Goal: Contribute content

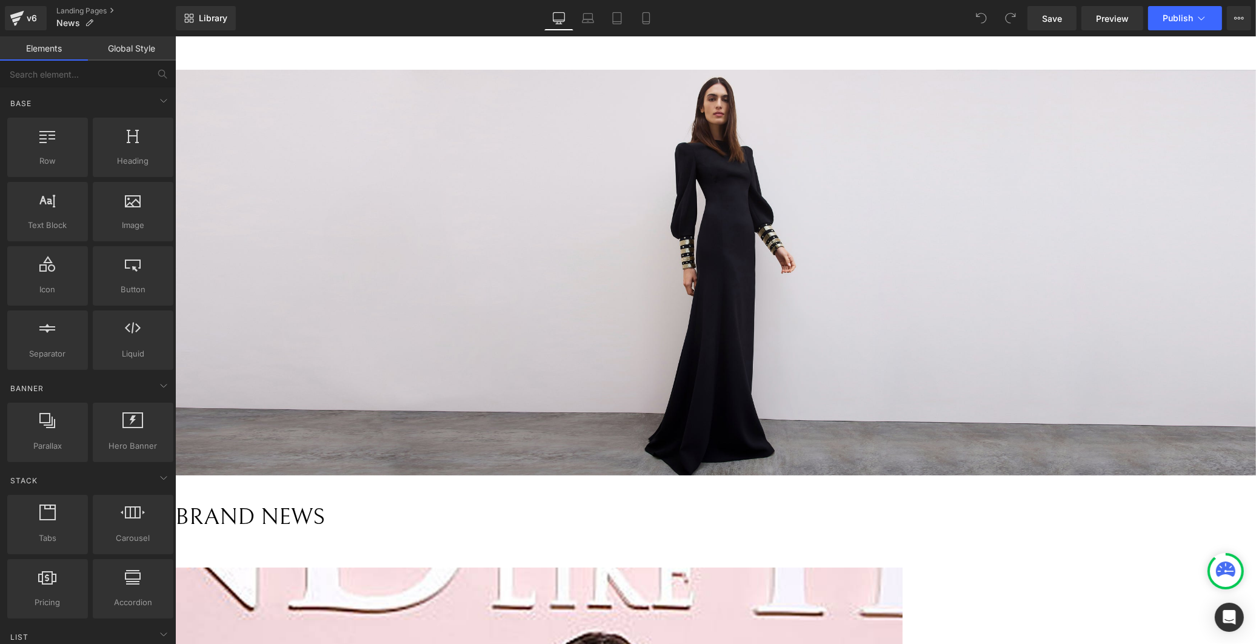
drag, startPoint x: 1182, startPoint y: 646, endPoint x: 1181, endPoint y: 653, distance: 7.3
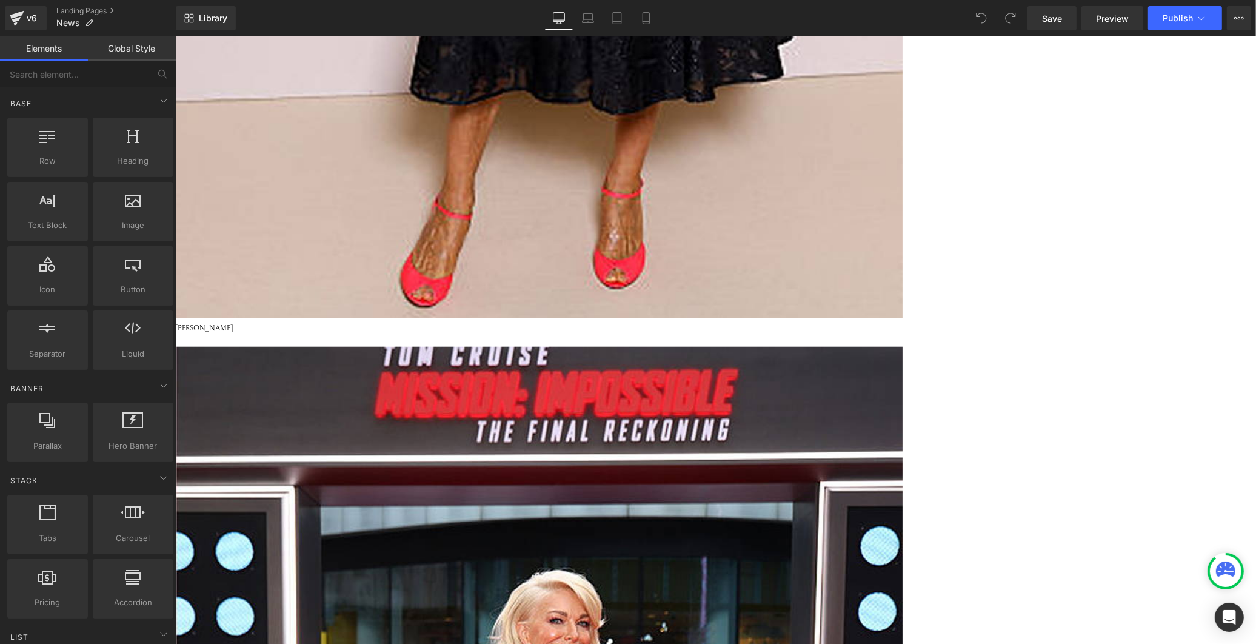
scroll to position [1616, 0]
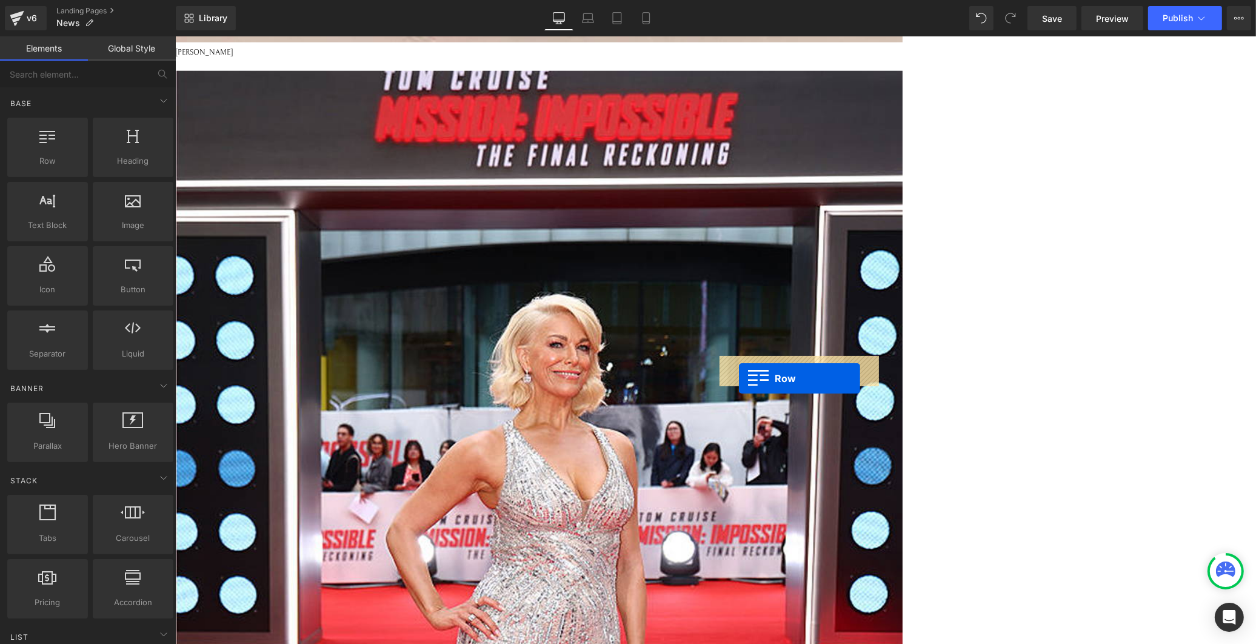
drag, startPoint x: 723, startPoint y: 127, endPoint x: 738, endPoint y: 378, distance: 250.9
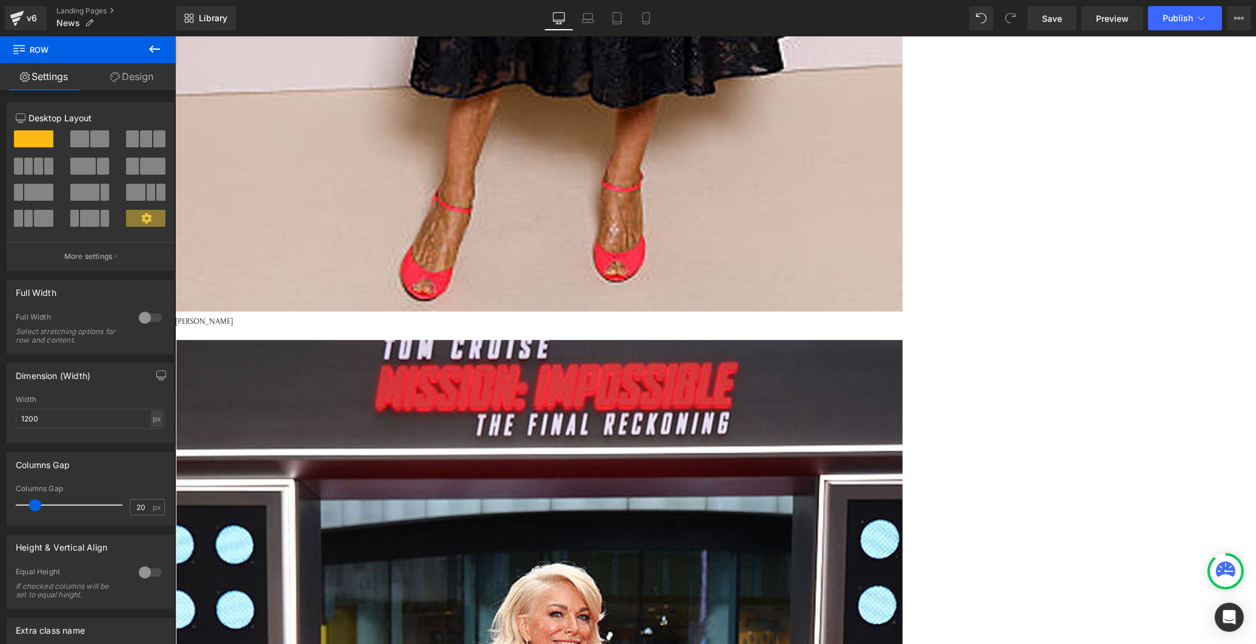
scroll to position [1212, 0]
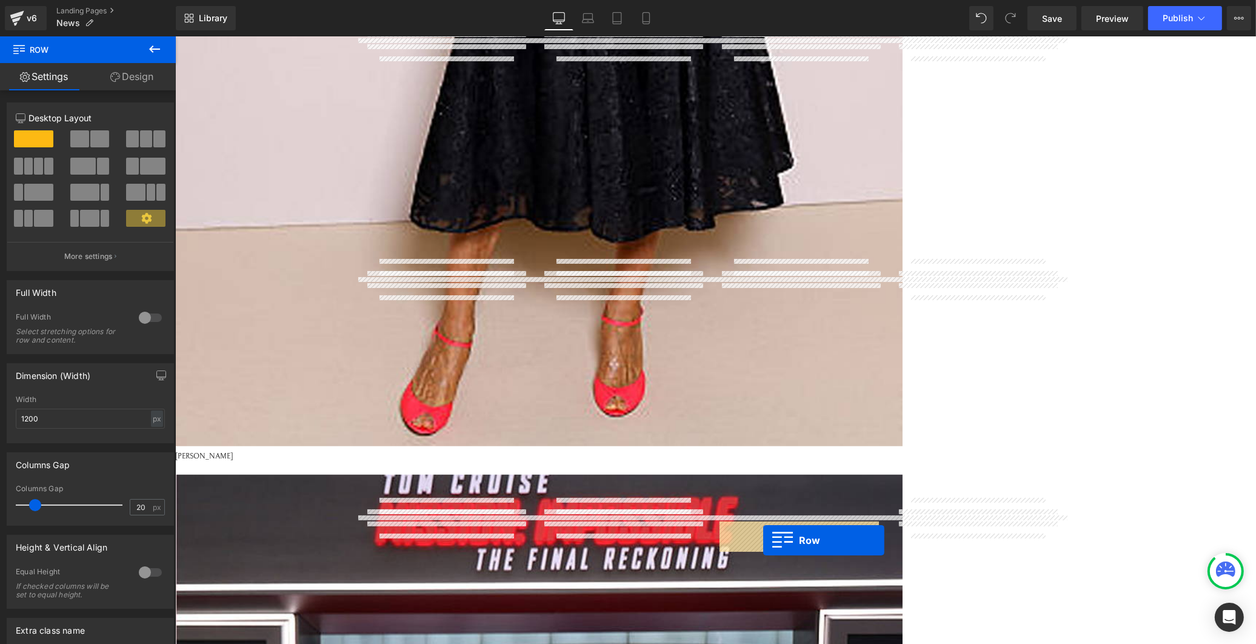
drag, startPoint x: 723, startPoint y: 293, endPoint x: 761, endPoint y: 540, distance: 250.2
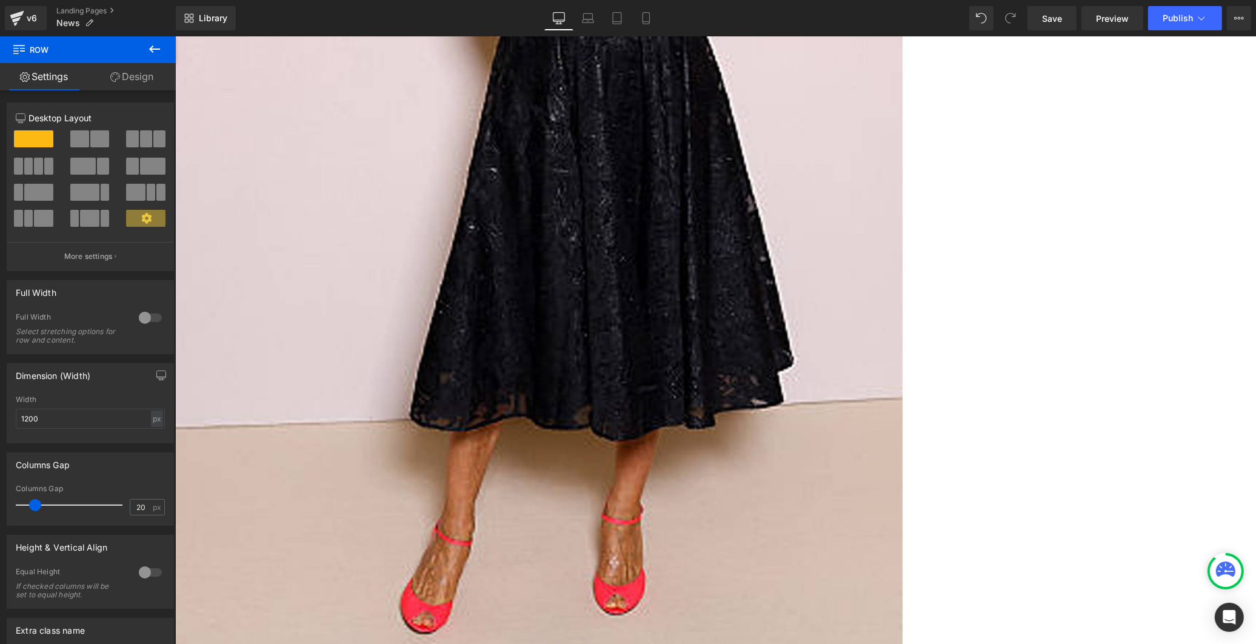
scroll to position [943, 0]
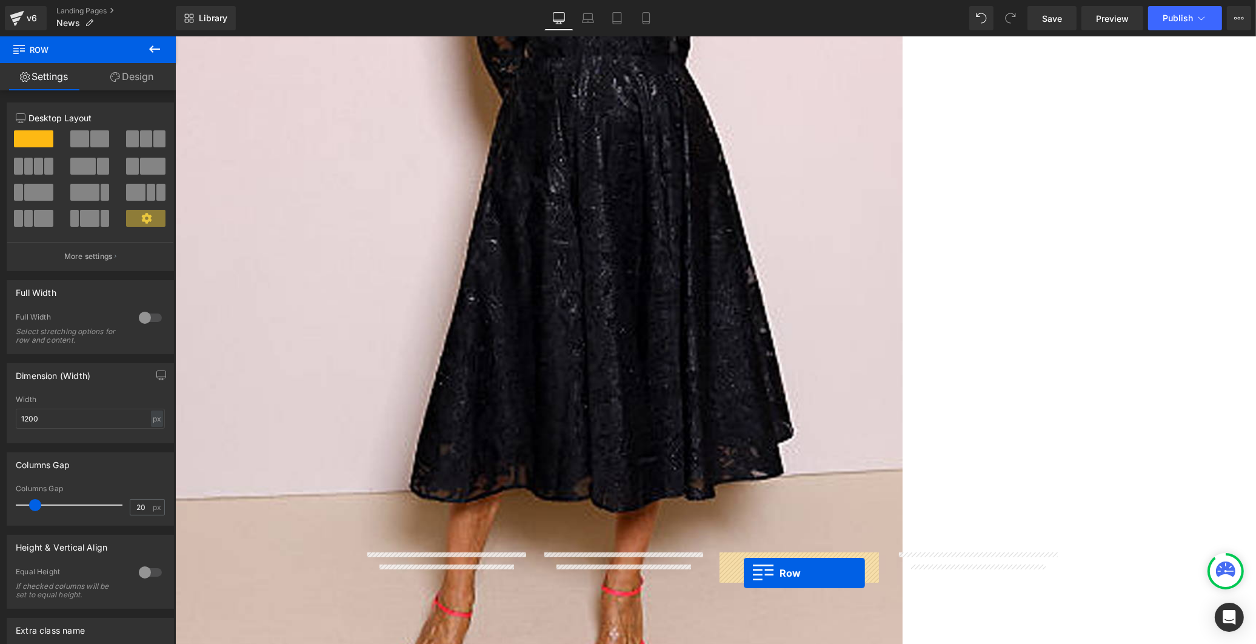
drag, startPoint x: 724, startPoint y: 324, endPoint x: 743, endPoint y: 573, distance: 249.3
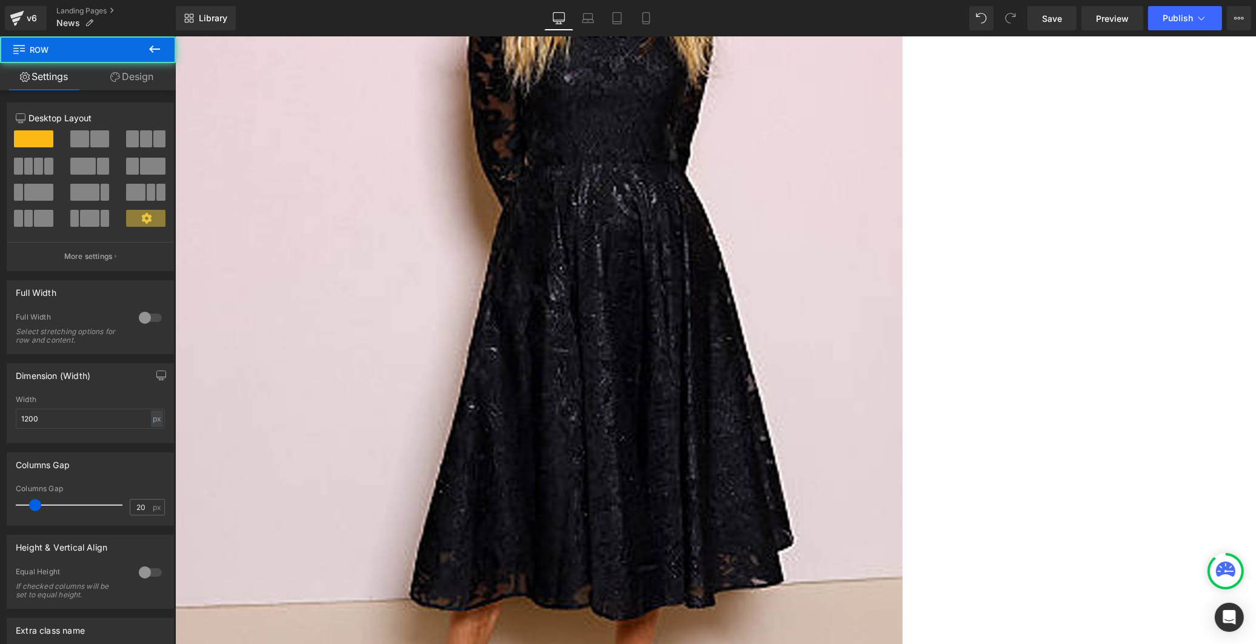
scroll to position [808, 0]
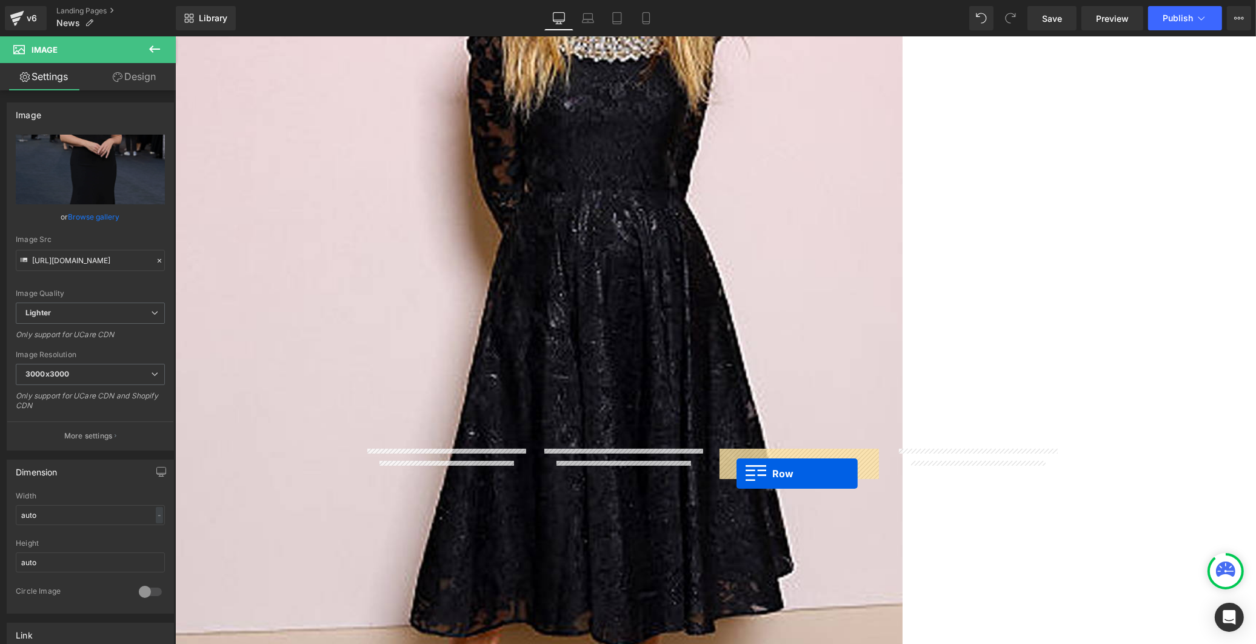
drag, startPoint x: 726, startPoint y: 219, endPoint x: 736, endPoint y: 473, distance: 254.2
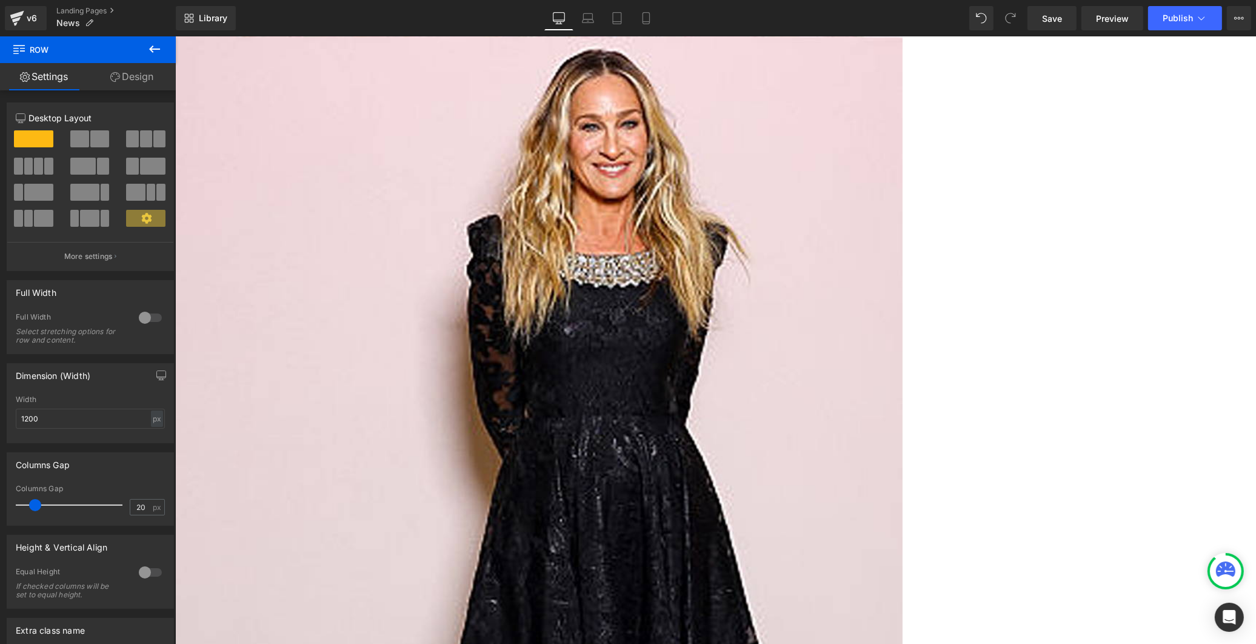
scroll to position [538, 0]
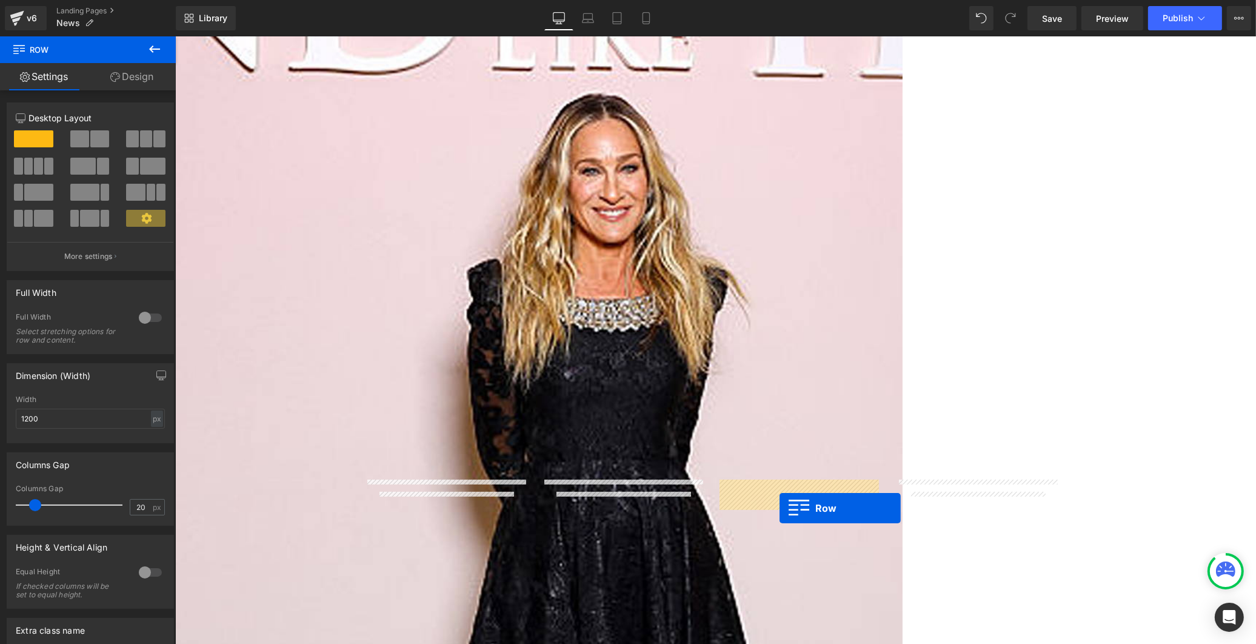
drag, startPoint x: 727, startPoint y: 266, endPoint x: 776, endPoint y: 507, distance: 246.1
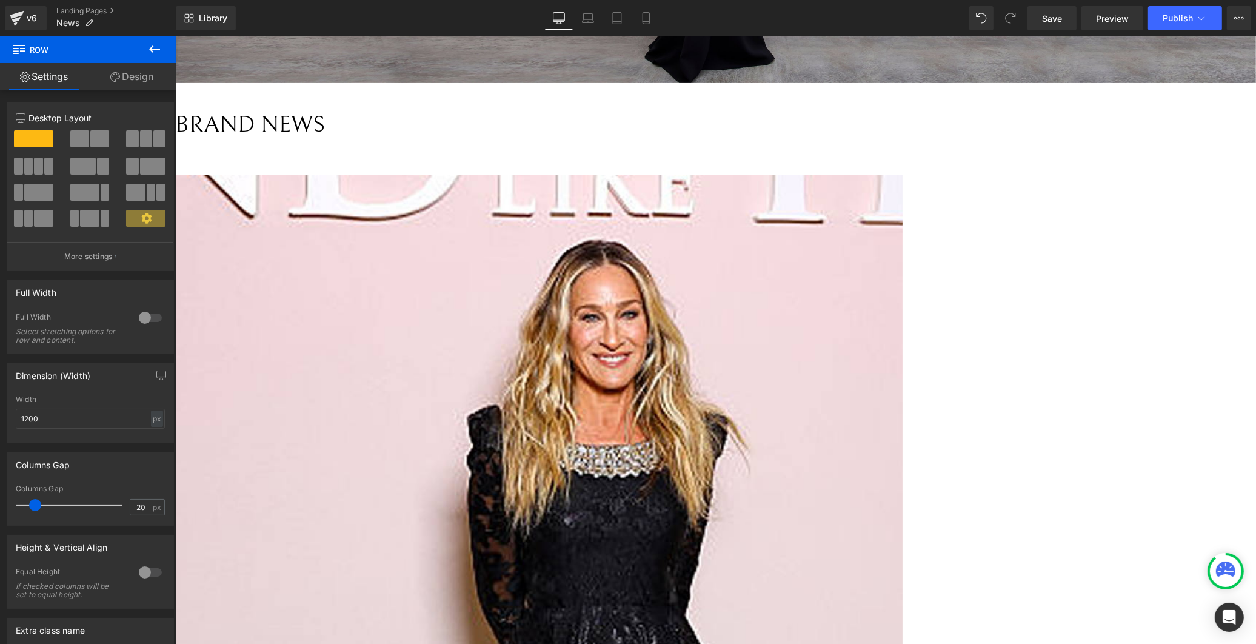
scroll to position [404, 0]
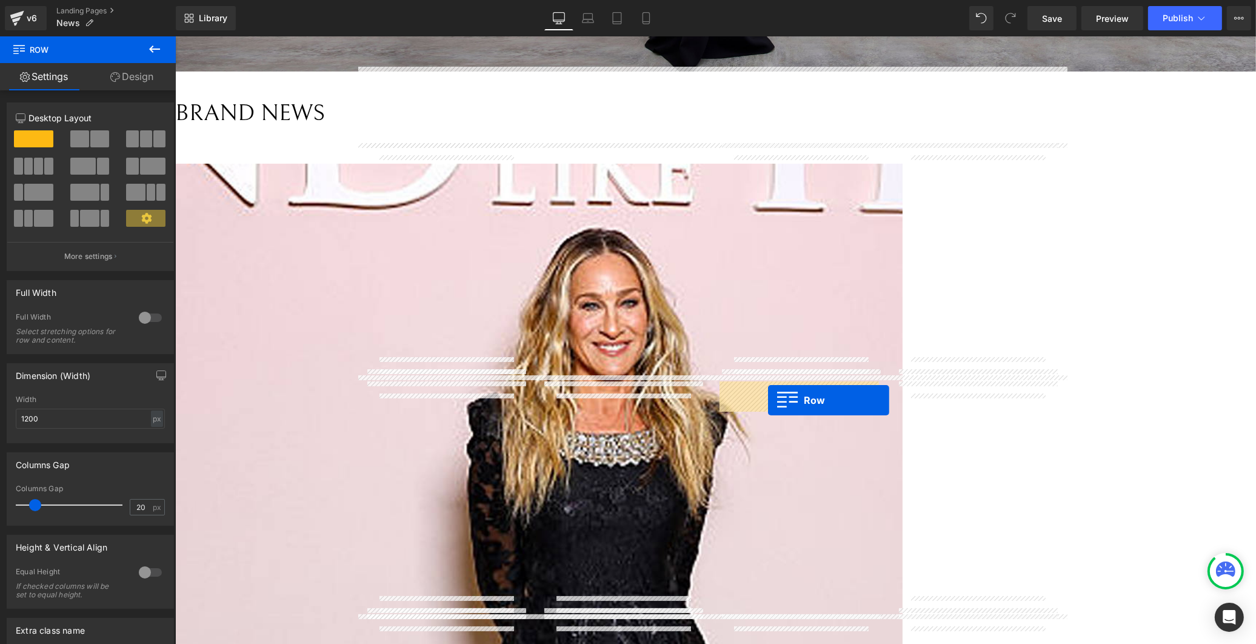
drag, startPoint x: 547, startPoint y: 153, endPoint x: 768, endPoint y: 401, distance: 331.5
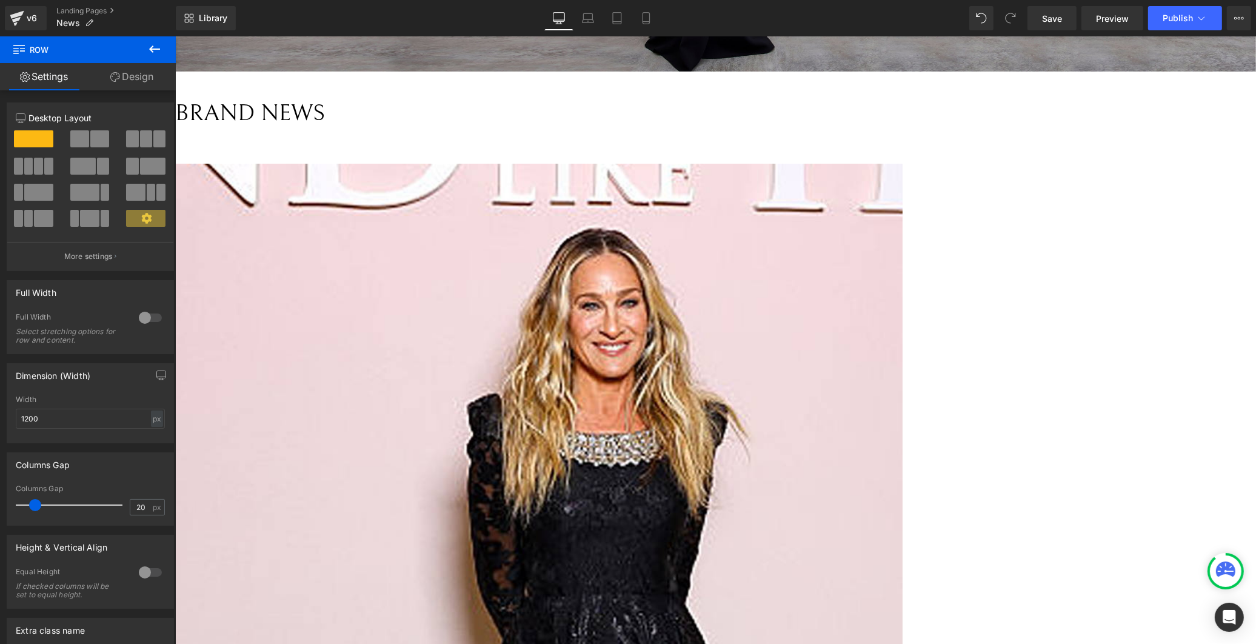
click at [175, 36] on icon at bounding box center [175, 36] width 0 height 0
drag, startPoint x: 378, startPoint y: 376, endPoint x: 581, endPoint y: 161, distance: 296.3
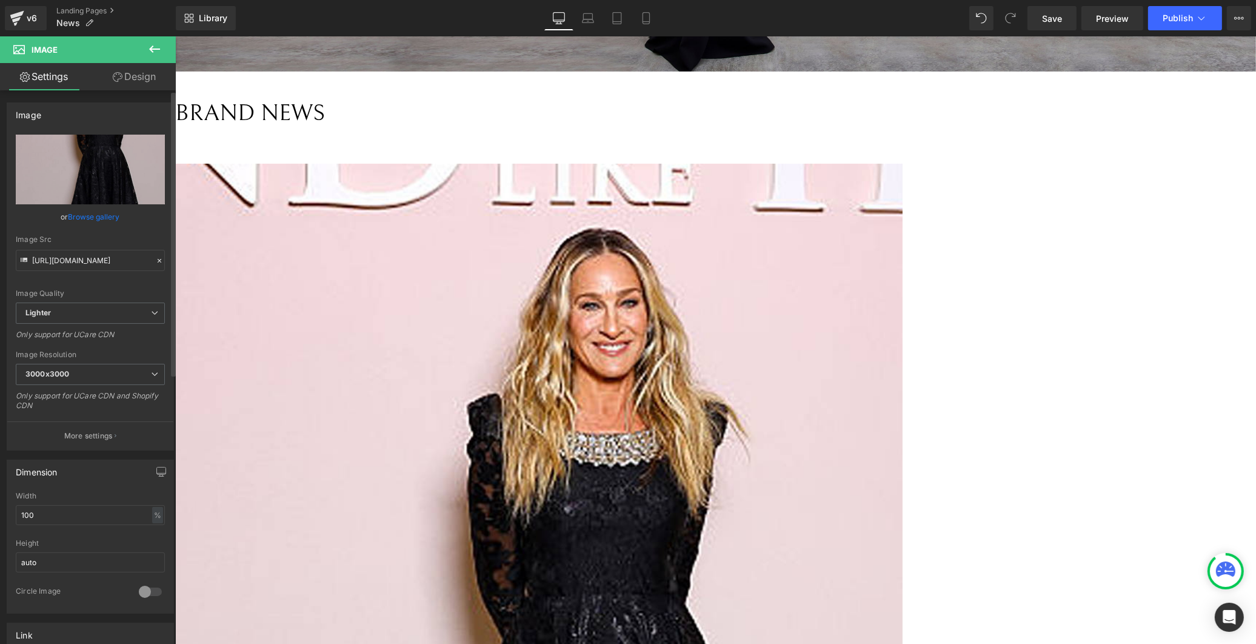
click at [96, 213] on link "Browse gallery" at bounding box center [95, 216] width 52 height 21
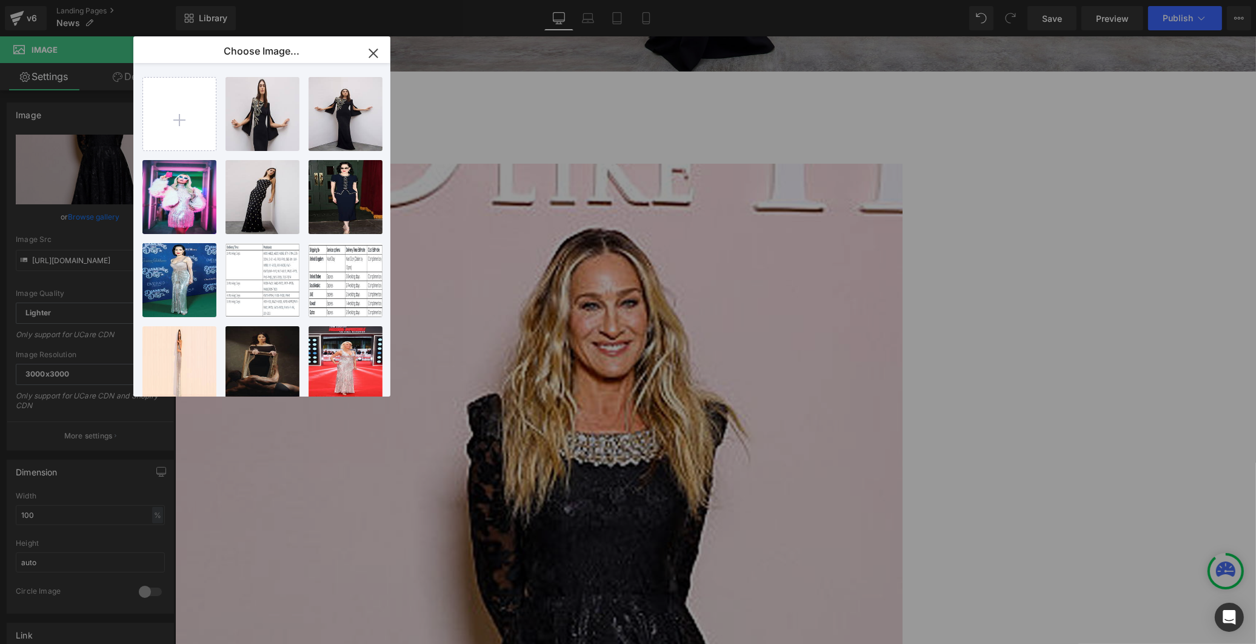
type input "C:\fakepath\[PERSON_NAME] Final 1000x1500.jpg"
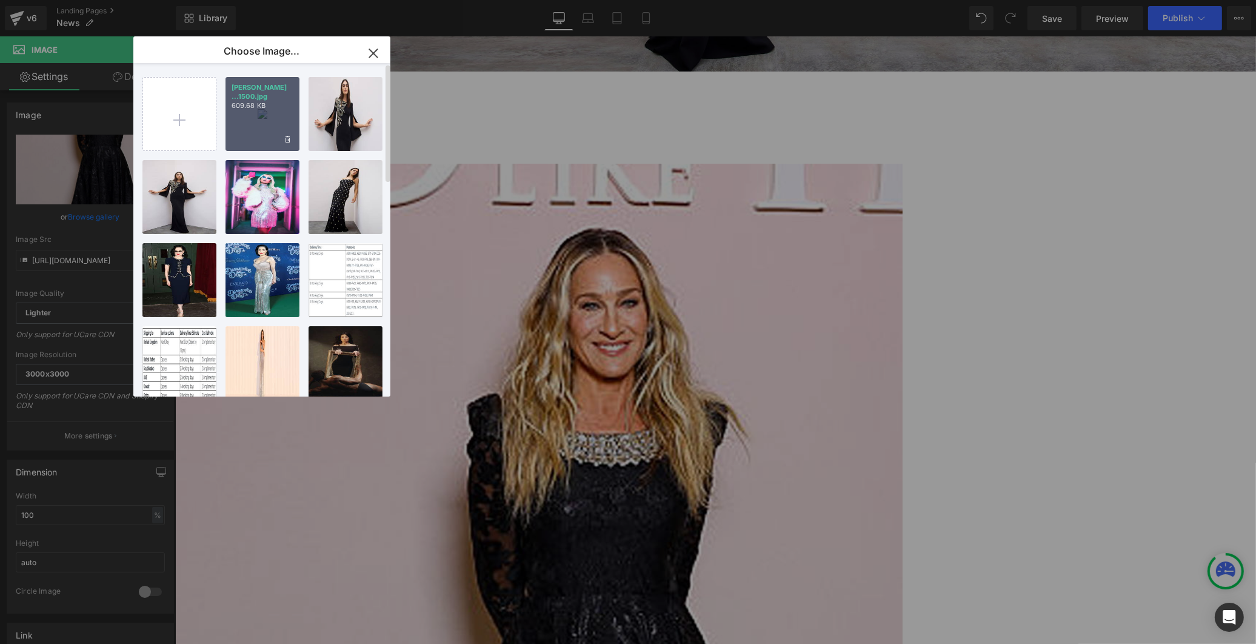
click at [273, 129] on div "[PERSON_NAME] ...1500.jpg 609.68 KB" at bounding box center [263, 114] width 74 height 74
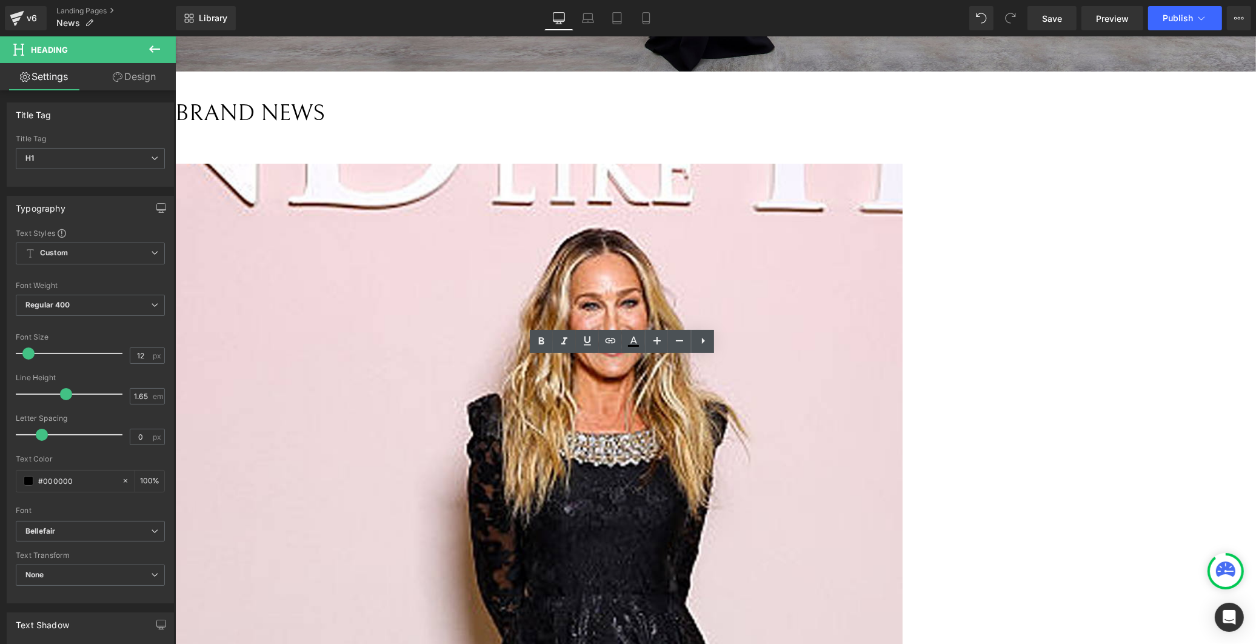
drag, startPoint x: 662, startPoint y: 361, endPoint x: 579, endPoint y: 367, distance: 83.2
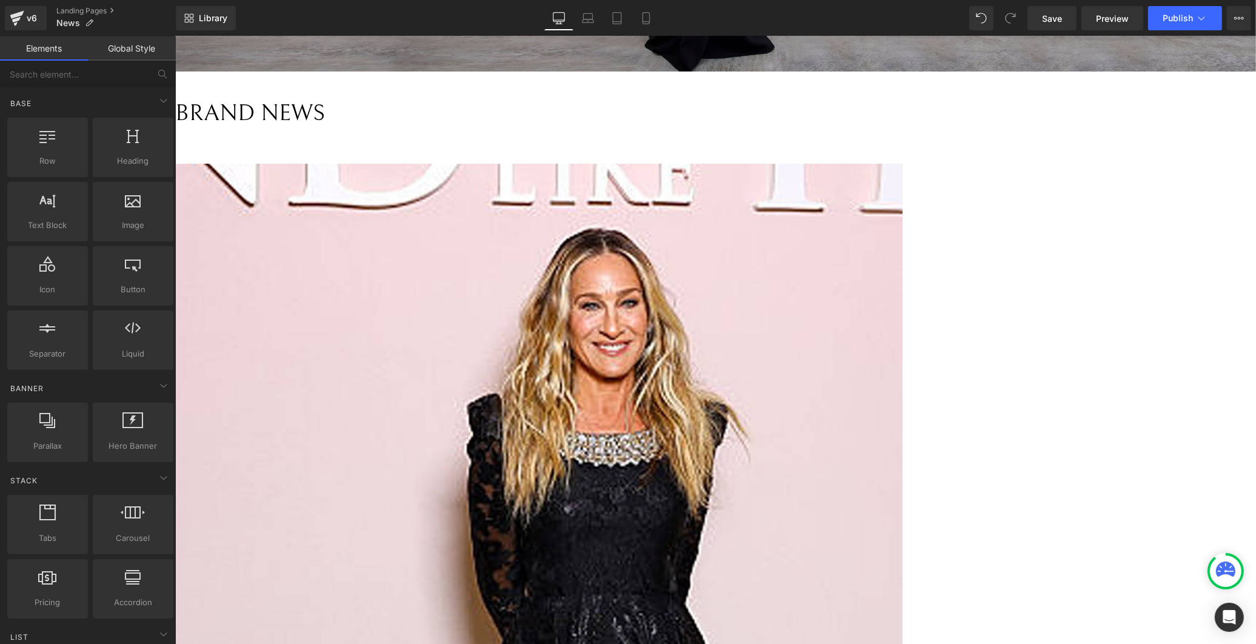
click at [1056, 19] on span "Save" at bounding box center [1052, 18] width 20 height 13
click at [1173, 13] on span "Publish" at bounding box center [1178, 18] width 30 height 10
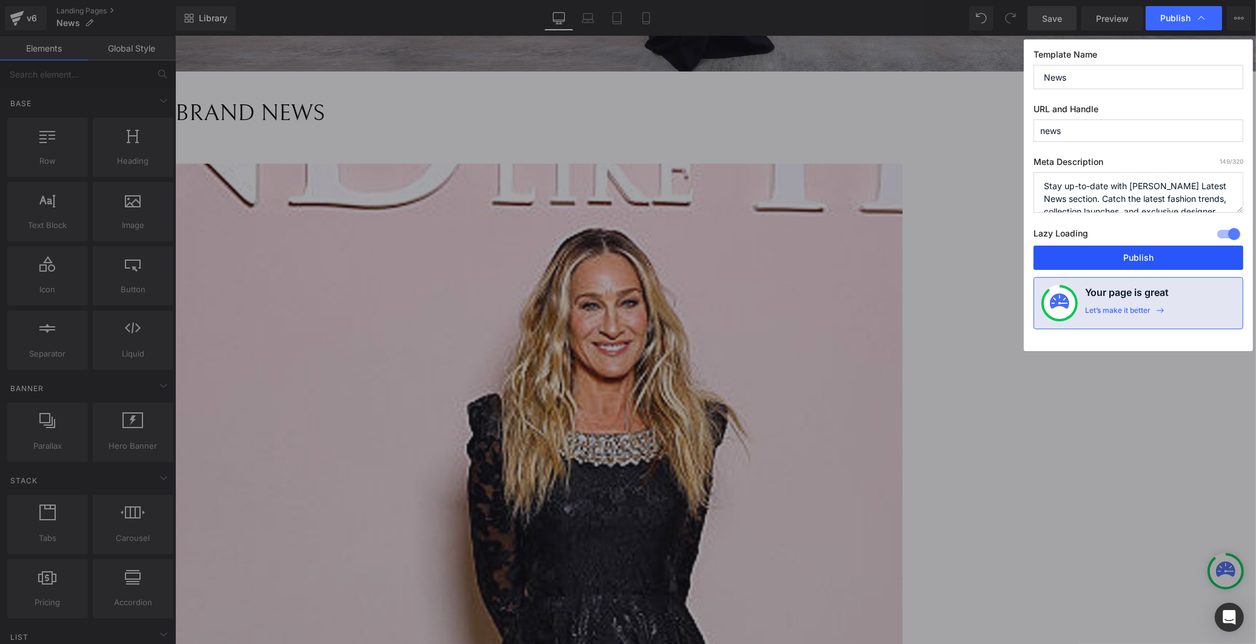
click at [1122, 256] on button "Publish" at bounding box center [1139, 258] width 210 height 24
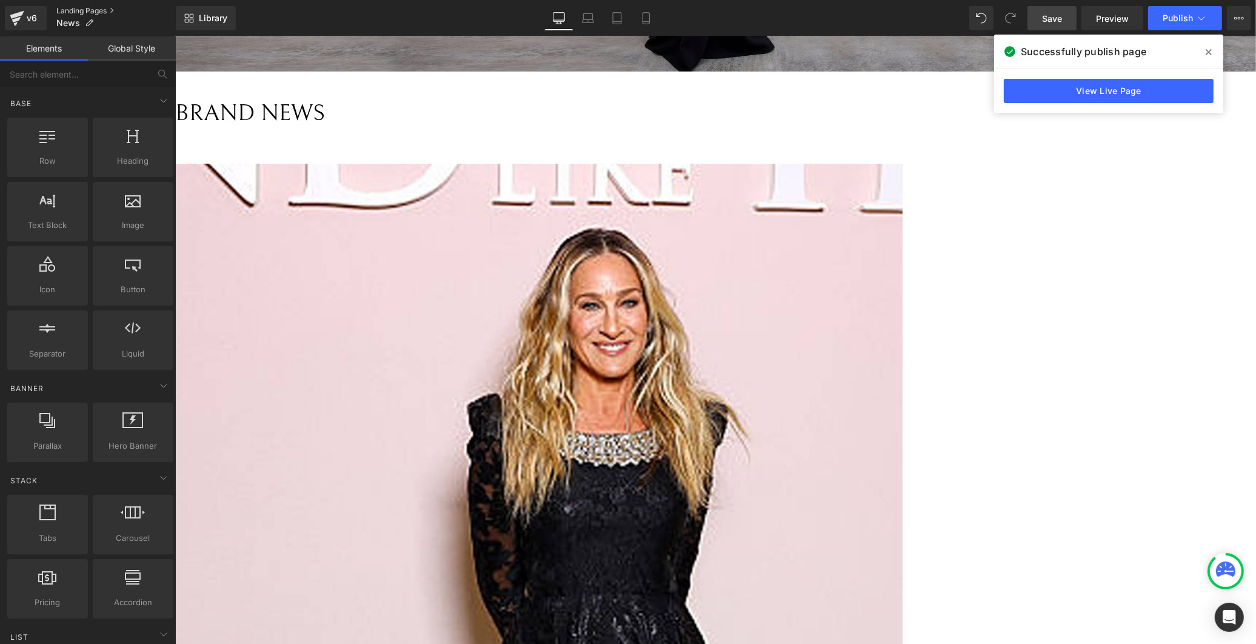
click at [74, 8] on link "Landing Pages" at bounding box center [115, 11] width 119 height 10
